Goal: Transaction & Acquisition: Purchase product/service

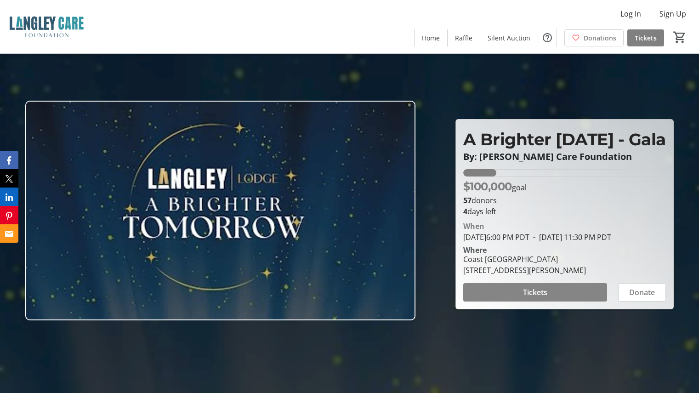
click at [537, 298] on span "Tickets" at bounding box center [535, 292] width 24 height 11
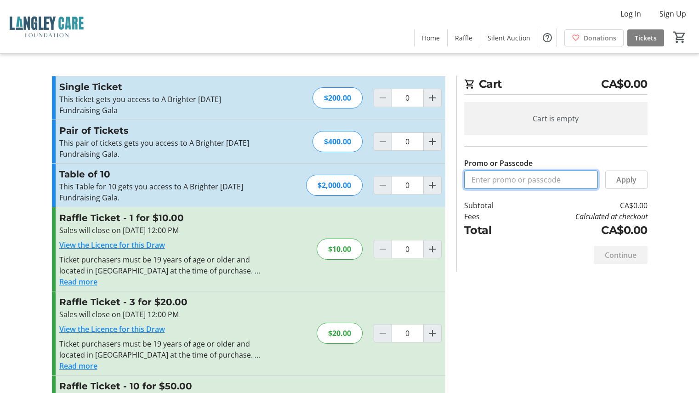
click at [523, 184] on input "Promo or Passcode" at bounding box center [531, 179] width 134 height 18
type input "CareRx2025"
click at [623, 178] on span "Apply" at bounding box center [626, 179] width 20 height 11
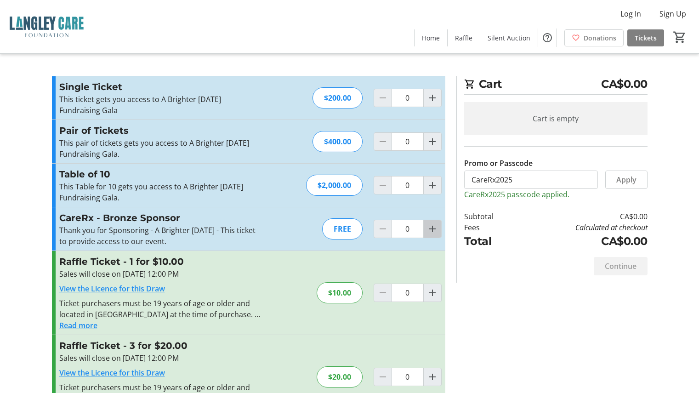
click at [434, 232] on mat-icon "Increment by one" at bounding box center [432, 228] width 11 height 11
click at [434, 232] on div at bounding box center [432, 229] width 18 height 18
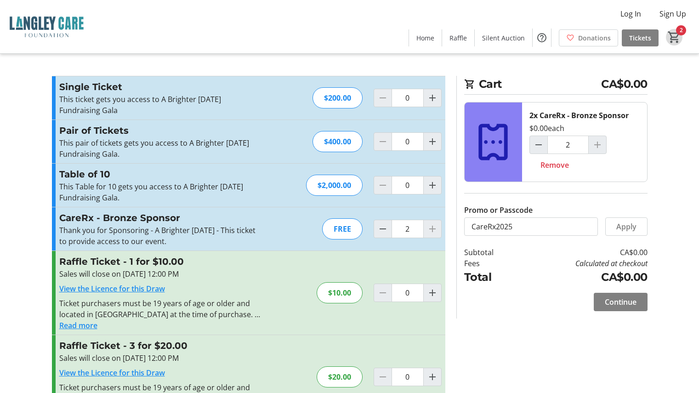
click at [680, 38] on mat-icon "2" at bounding box center [674, 37] width 14 height 14
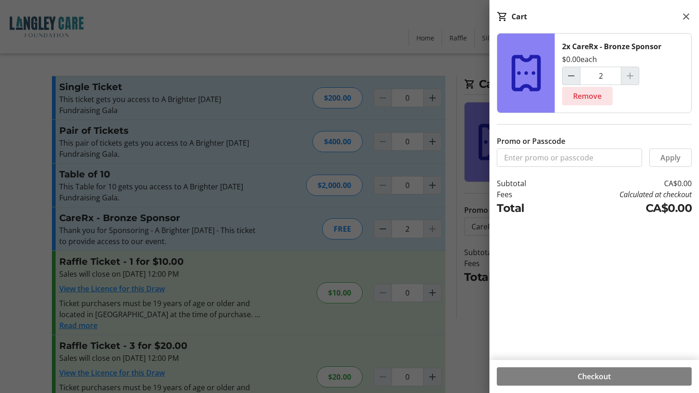
click at [581, 96] on span "Remove" at bounding box center [587, 95] width 28 height 11
type input "0"
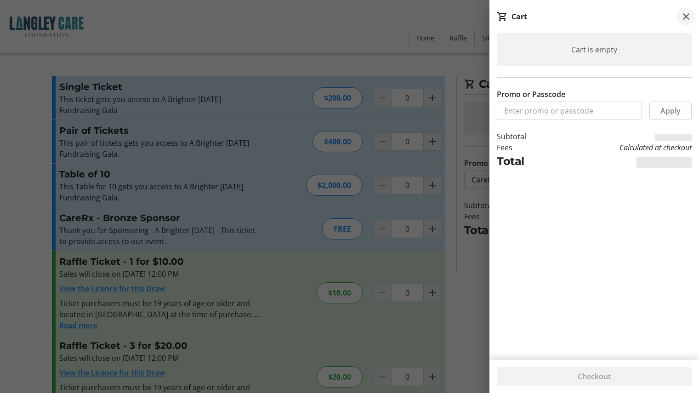
click at [682, 14] on mat-icon at bounding box center [685, 16] width 11 height 11
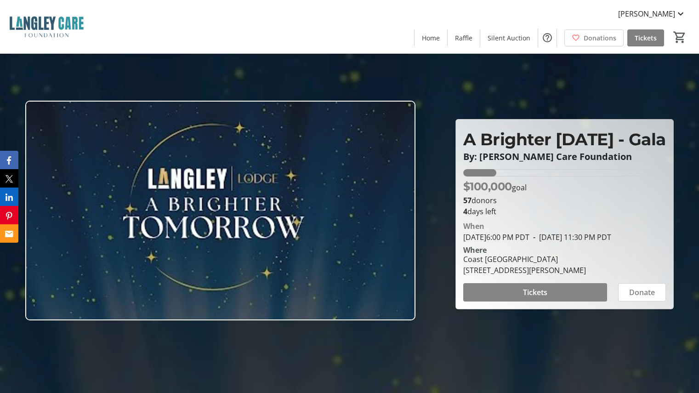
click at [558, 303] on span at bounding box center [535, 292] width 144 height 22
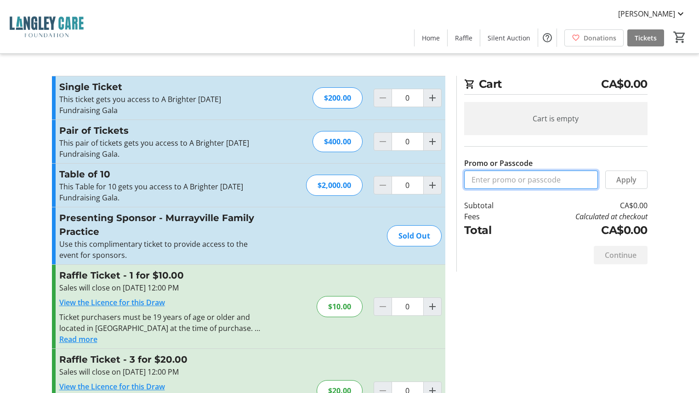
click at [517, 178] on input "Promo or Passcode" at bounding box center [531, 179] width 134 height 18
click at [26, 123] on tr-checkout-feature-upsell-ui "Cart CA$0.00 Cart is empty Promo or Passcode Apply Subtotal CA$0.00 Fees Calcul…" at bounding box center [349, 305] width 699 height 611
